Goal: Check status: Check status

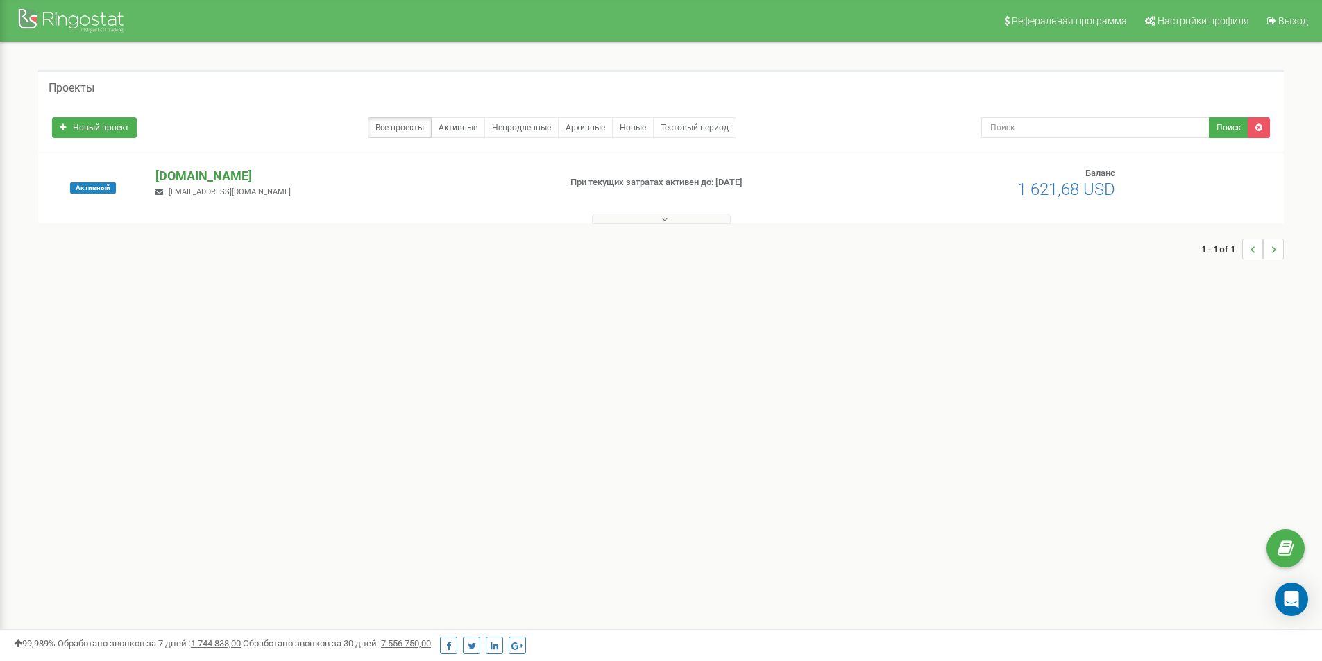
click at [188, 176] on p "[DOMAIN_NAME]" at bounding box center [351, 176] width 392 height 18
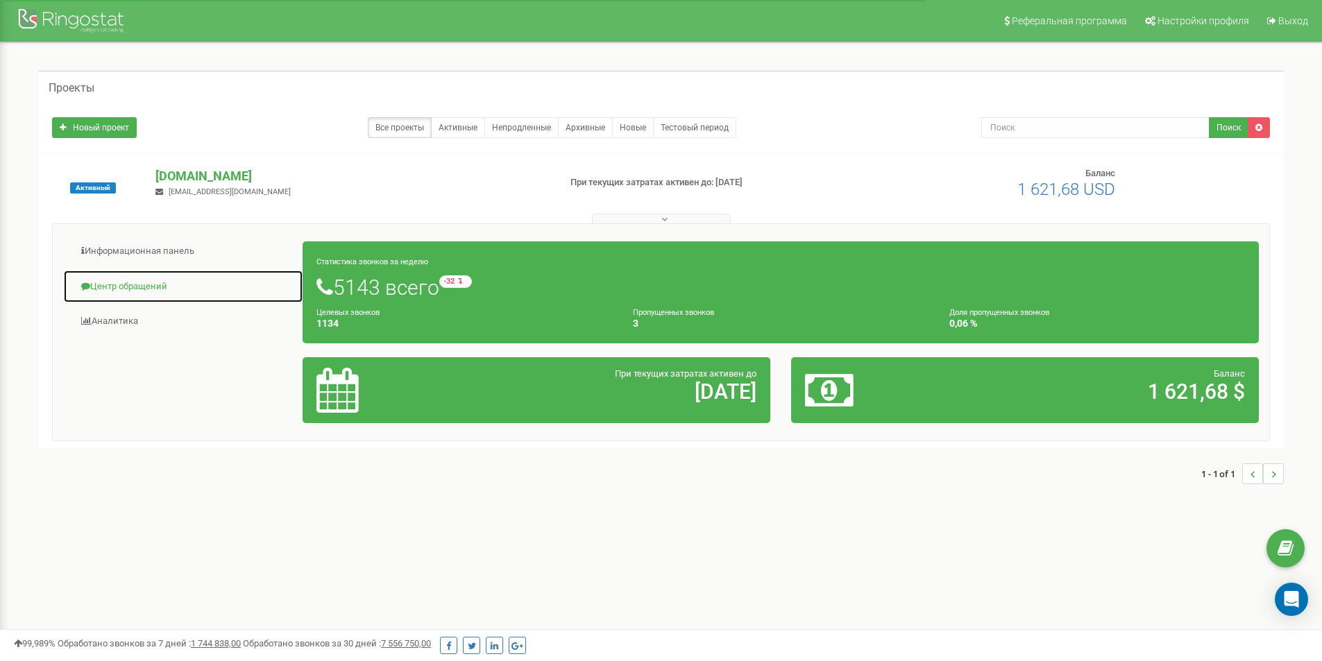
click at [133, 289] on link "Центр обращений" at bounding box center [183, 287] width 240 height 34
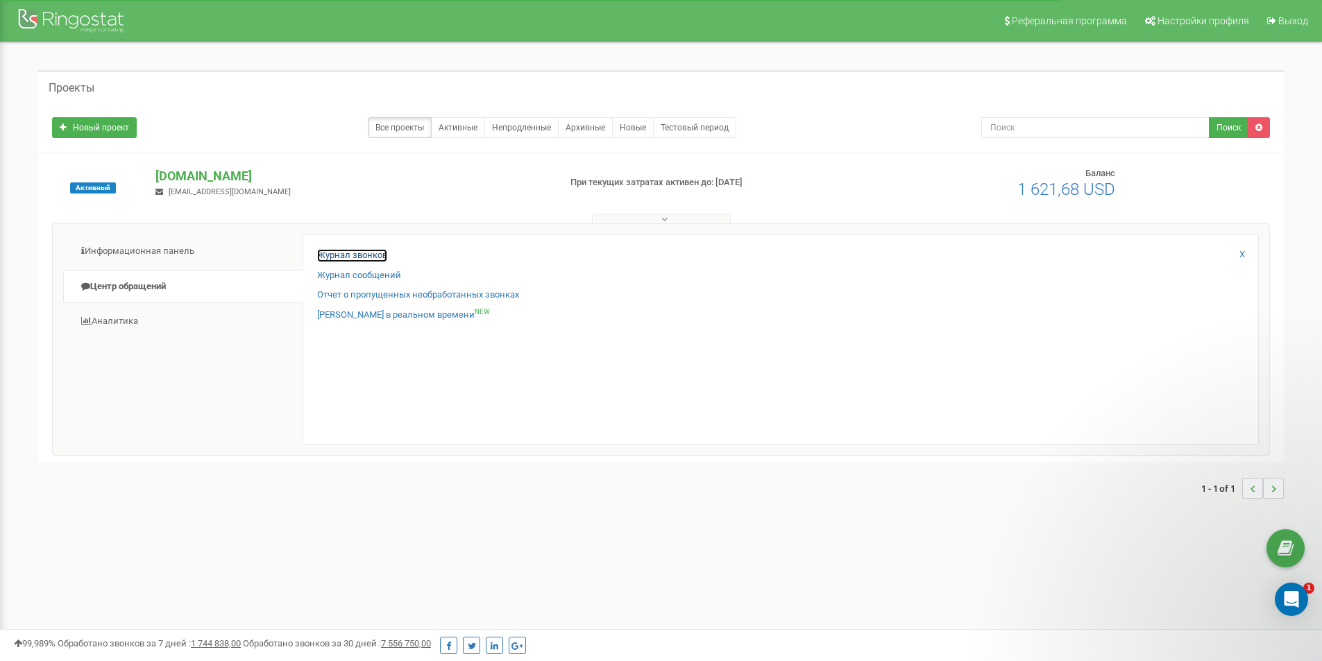
click at [352, 250] on link "Журнал звонков" at bounding box center [352, 255] width 70 height 13
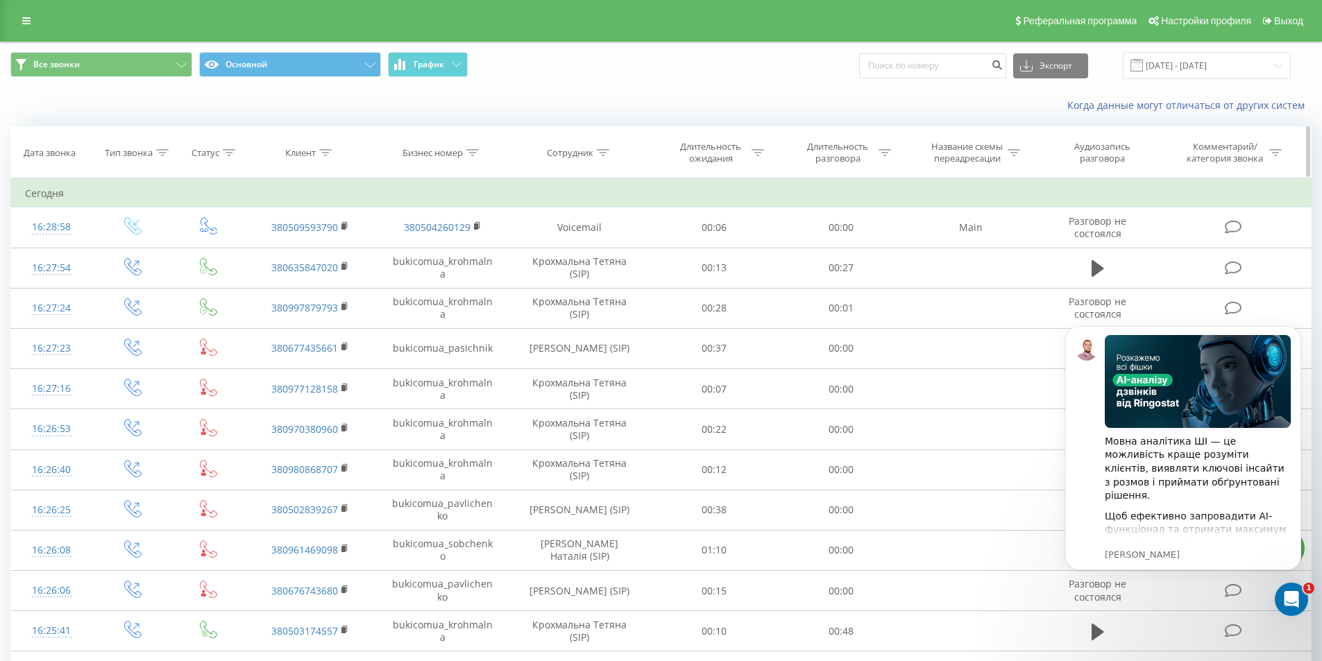
click at [601, 151] on icon at bounding box center [603, 152] width 12 height 7
click at [561, 250] on input "text" at bounding box center [579, 252] width 122 height 24
type input "Павліченко"
click at [606, 278] on span "OK" at bounding box center [609, 280] width 39 height 22
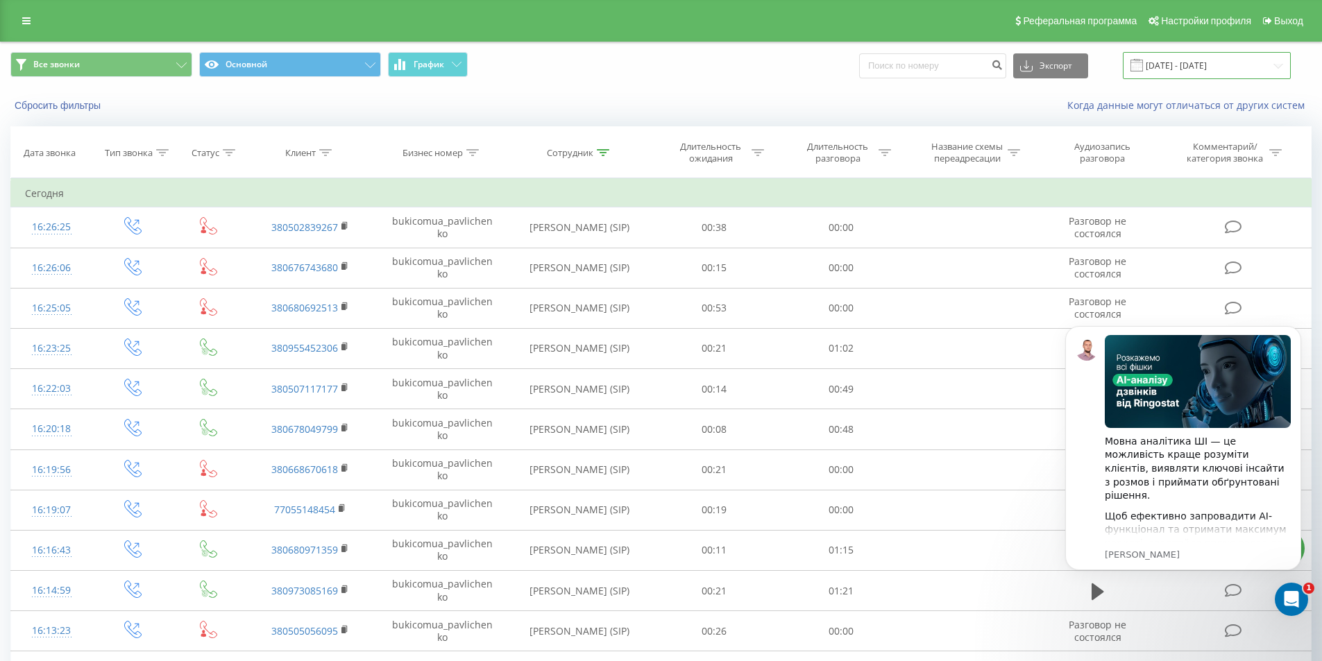
click at [1200, 67] on input "20.07.2025 - 20.08.2025" at bounding box center [1207, 65] width 168 height 27
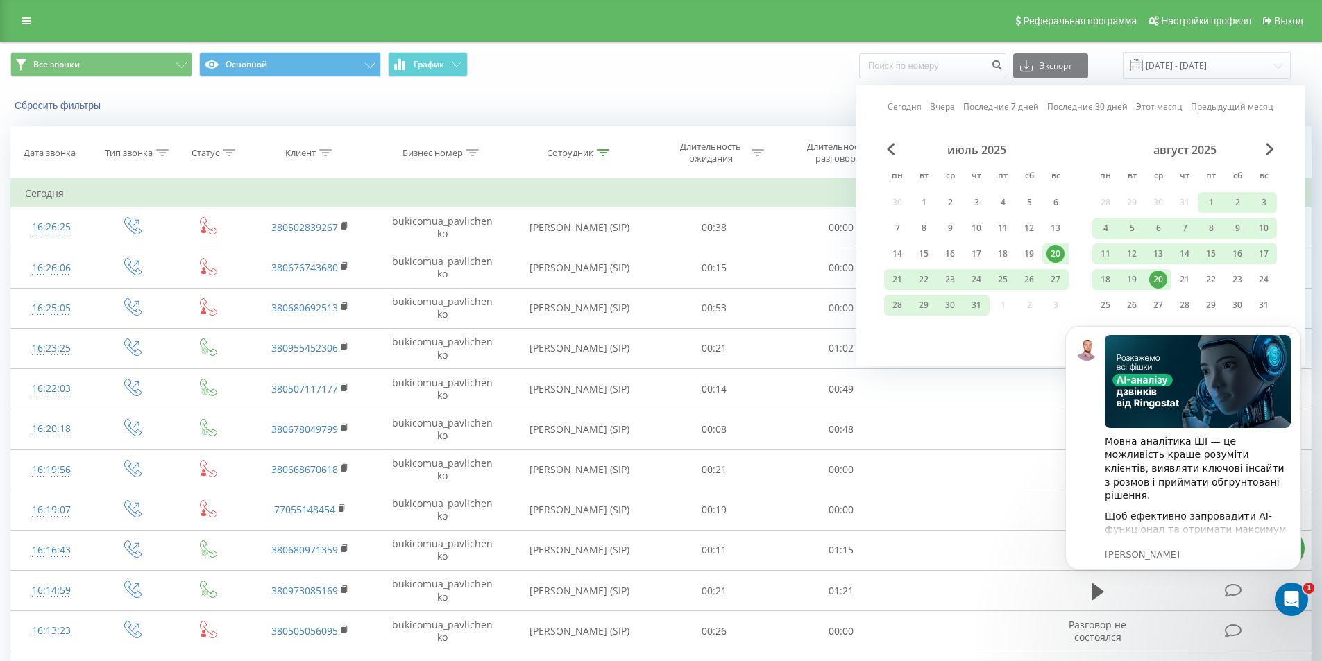
click at [1154, 278] on div "20" at bounding box center [1158, 280] width 18 height 18
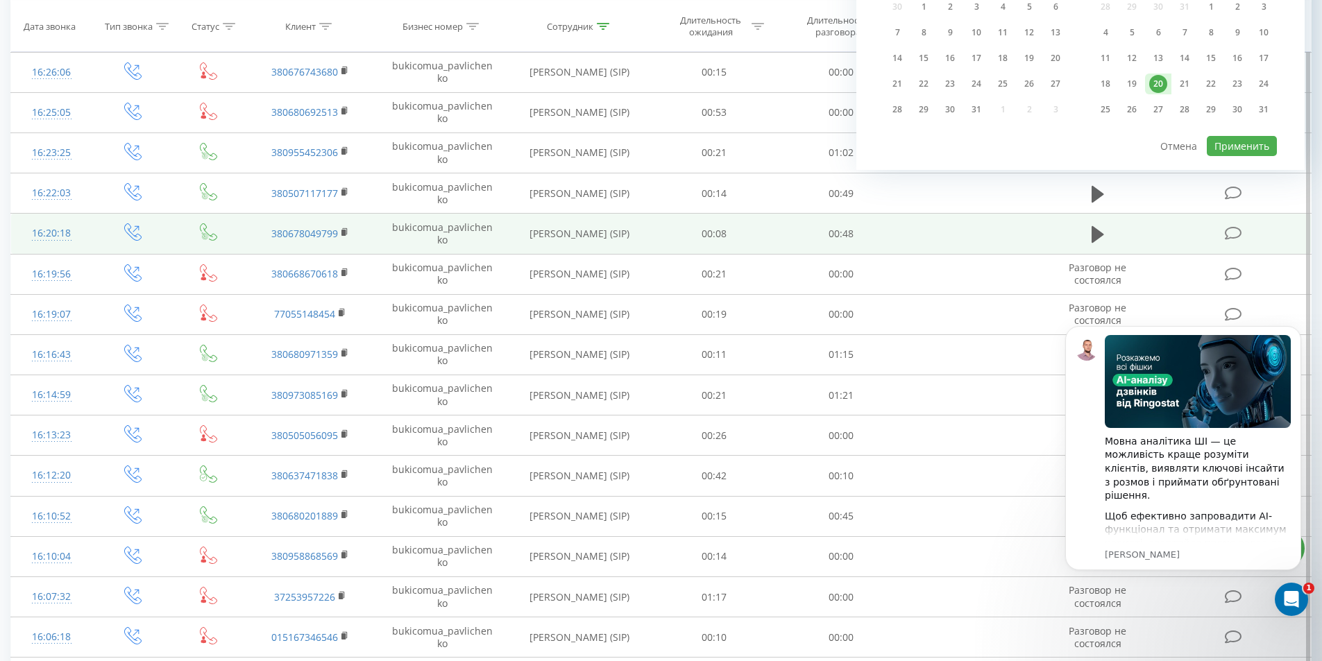
scroll to position [208, 0]
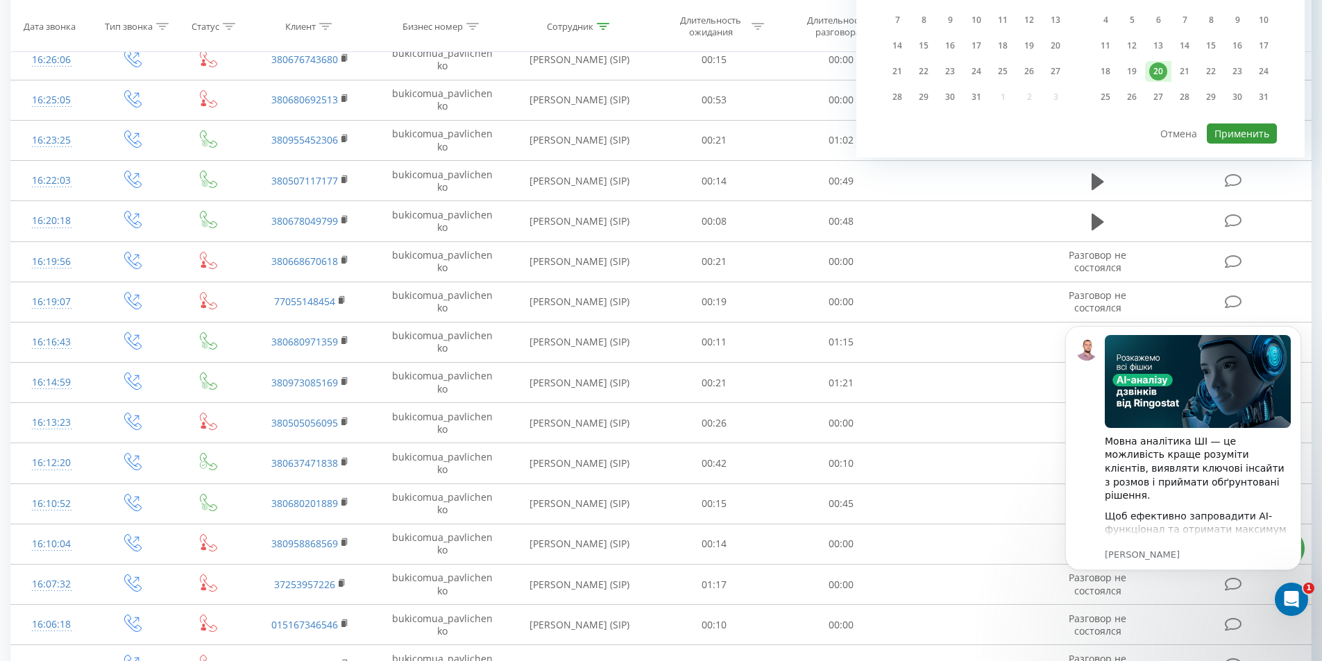
click at [1242, 137] on button "Применить" at bounding box center [1242, 134] width 70 height 20
type input "20.08.2025 - 20.08.2025"
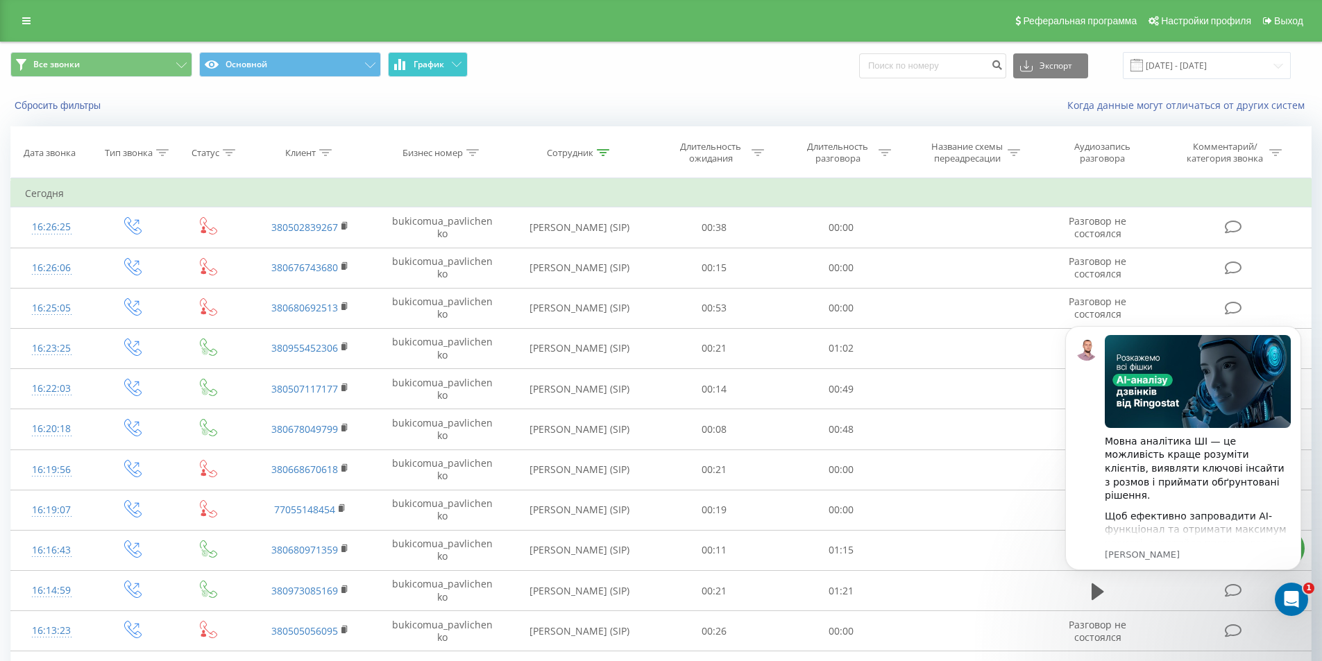
click at [435, 65] on span "График" at bounding box center [429, 65] width 31 height 10
